Goal: Transaction & Acquisition: Purchase product/service

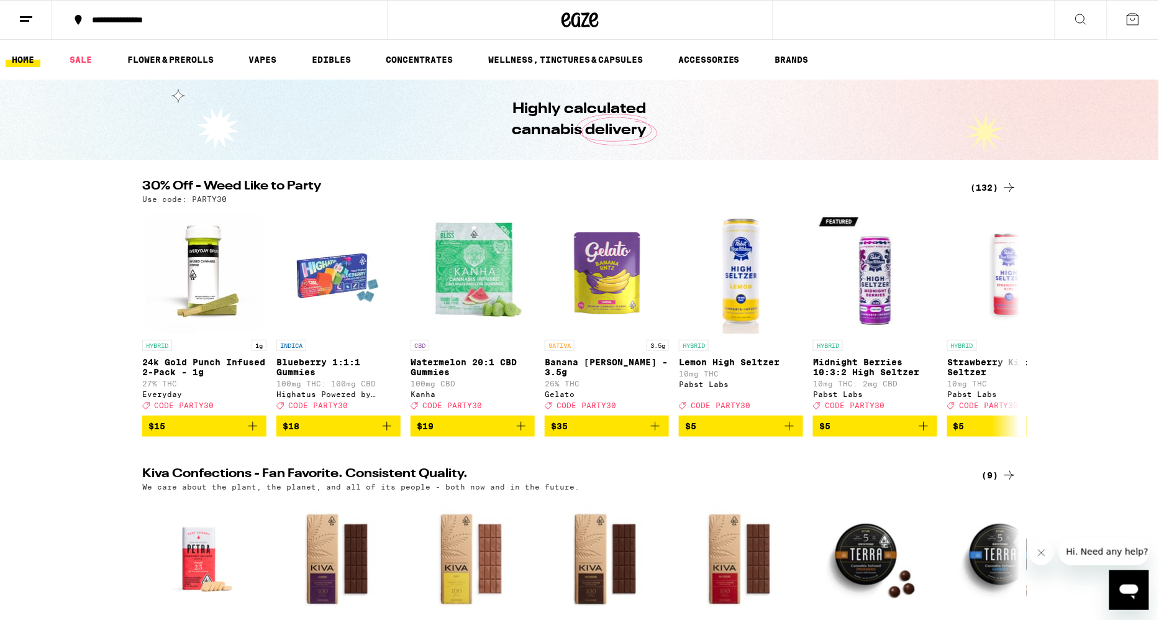
click at [990, 191] on div "(132)" at bounding box center [994, 187] width 46 height 15
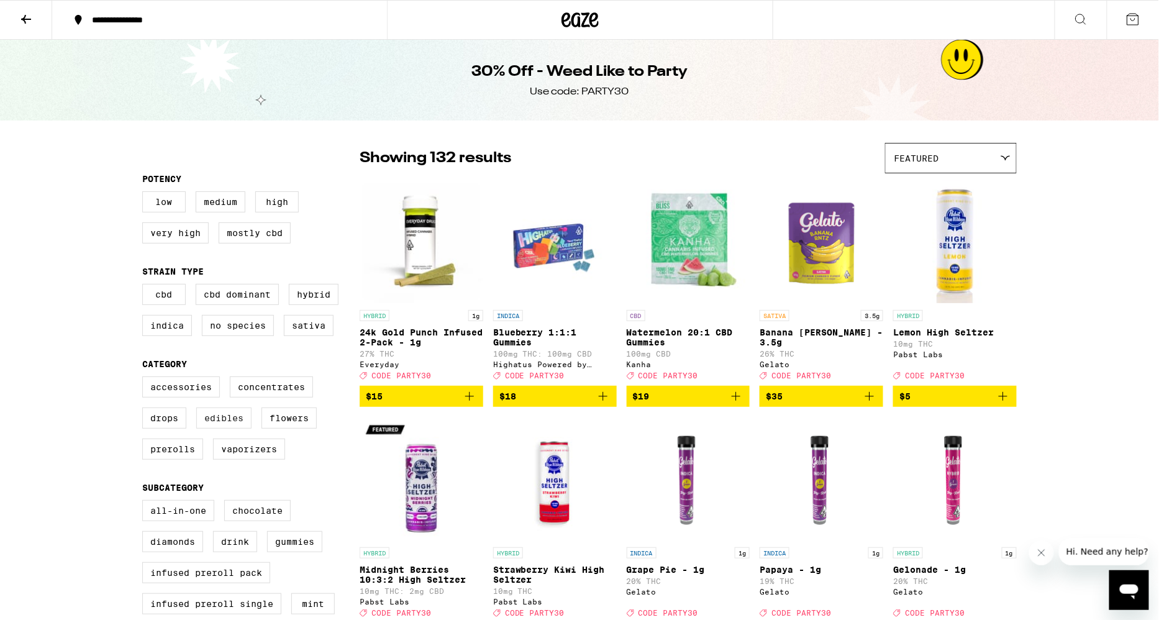
click at [229, 429] on label "Edibles" at bounding box center [223, 417] width 55 height 21
click at [145, 379] on input "Edibles" at bounding box center [145, 378] width 1 height 1
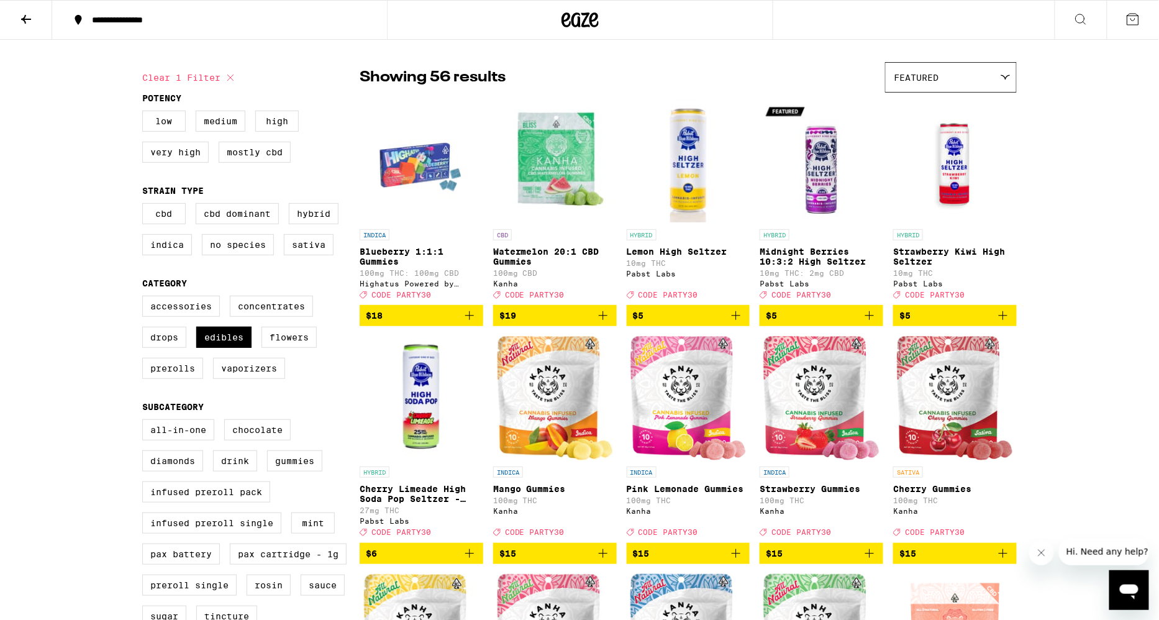
scroll to position [83, 0]
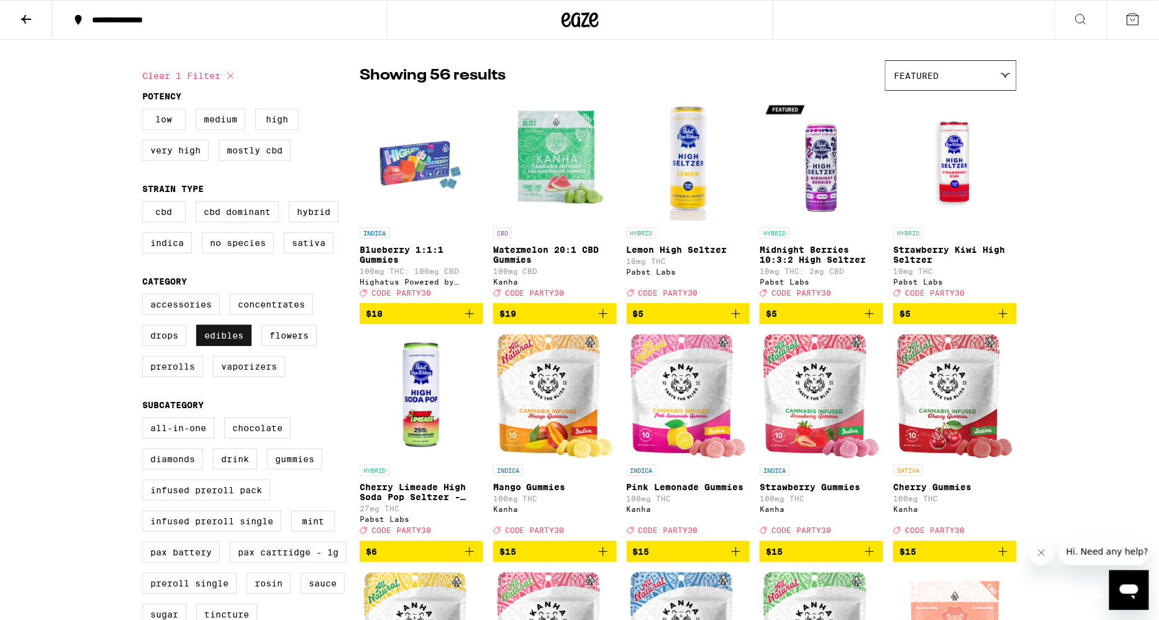
click at [228, 338] on label "Edibles" at bounding box center [223, 335] width 55 height 21
click at [145, 296] on input "Edibles" at bounding box center [145, 296] width 1 height 1
checkbox input "false"
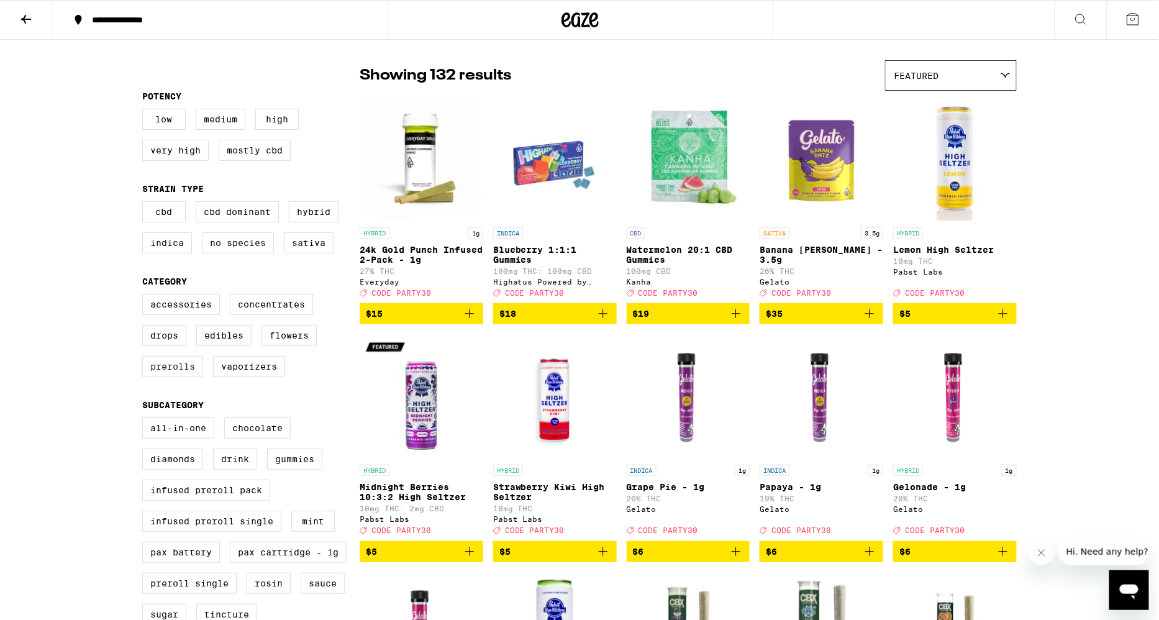
click at [171, 371] on label "Prerolls" at bounding box center [172, 366] width 61 height 21
click at [145, 296] on input "Prerolls" at bounding box center [145, 296] width 1 height 1
checkbox input "true"
